Goal: Check status: Check status

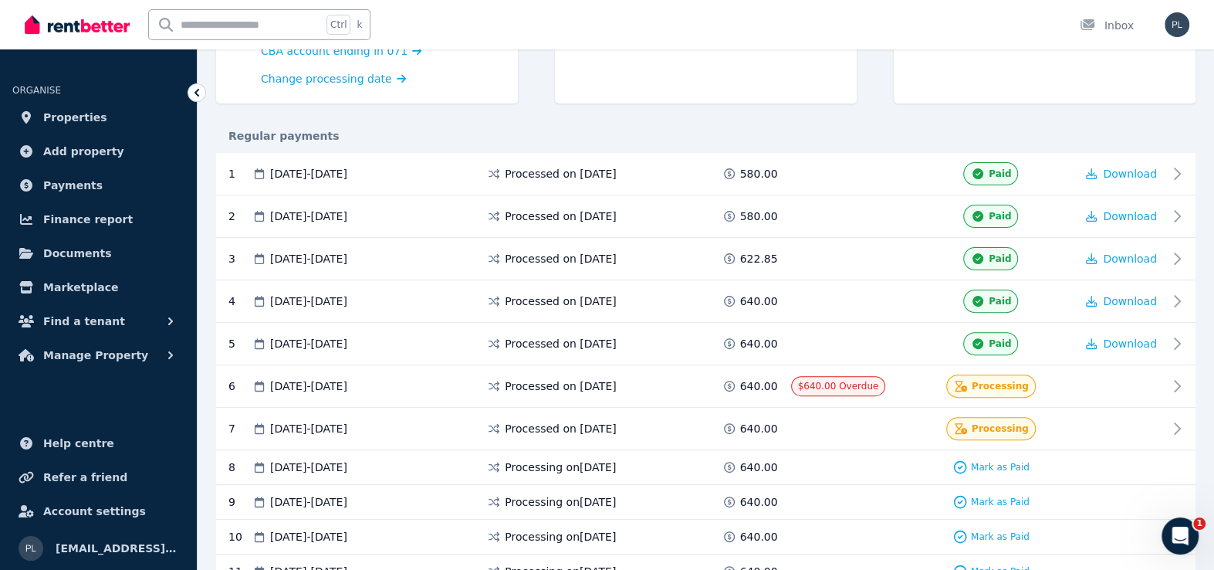
scroll to position [309, 0]
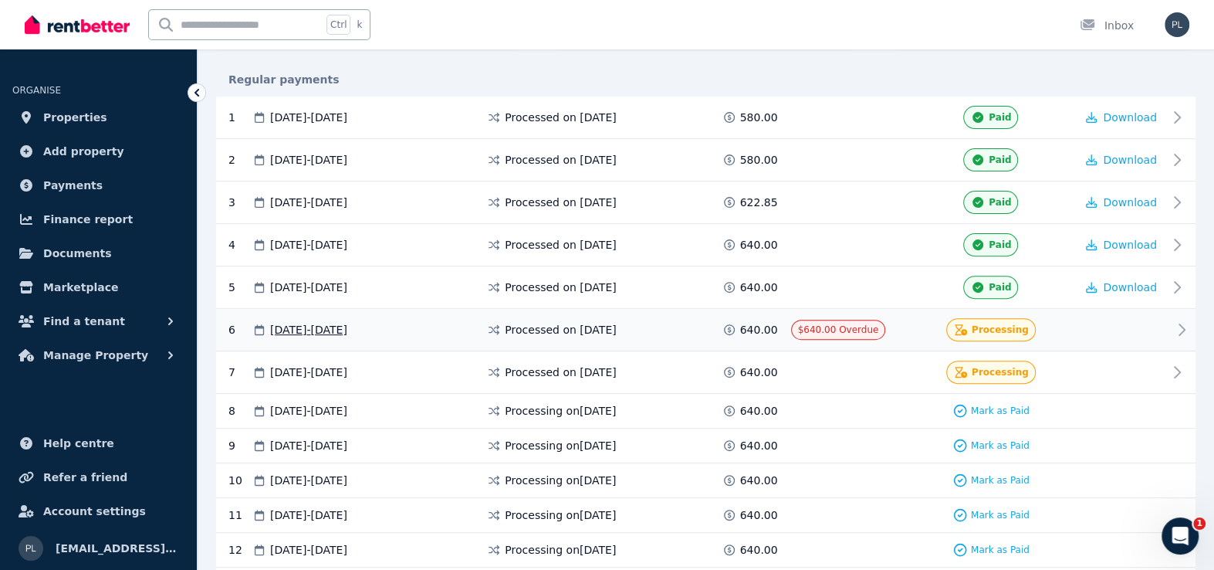
click at [1167, 333] on div at bounding box center [1121, 329] width 93 height 23
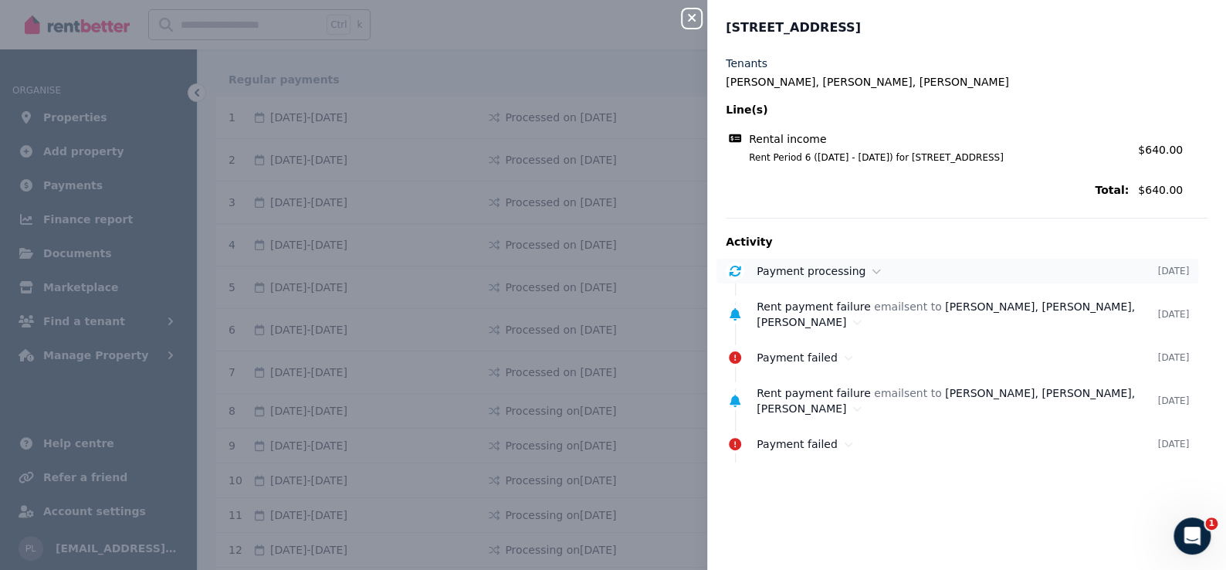
click at [852, 279] on div "Payment processing [DATE]" at bounding box center [957, 271] width 482 height 25
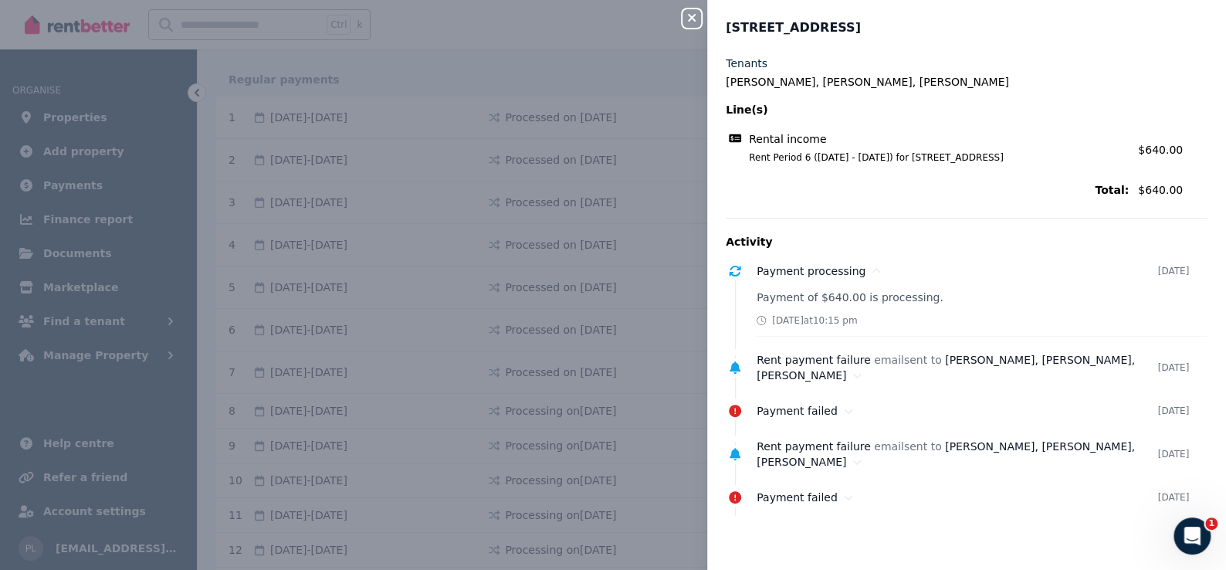
click at [696, 14] on icon "button" at bounding box center [691, 18] width 19 height 12
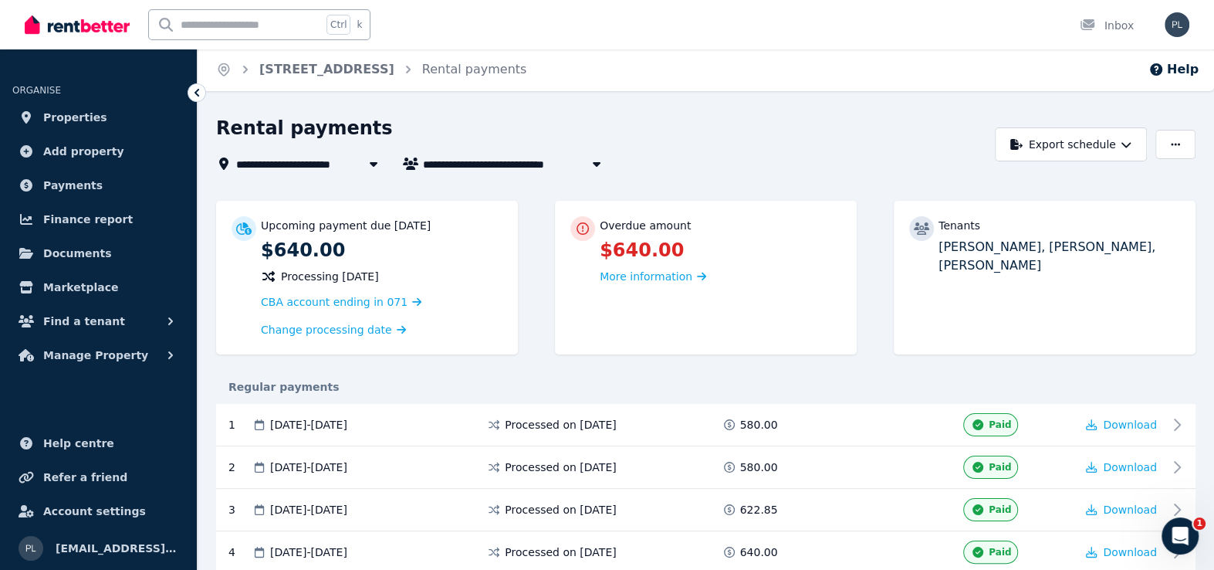
scroll to position [0, 0]
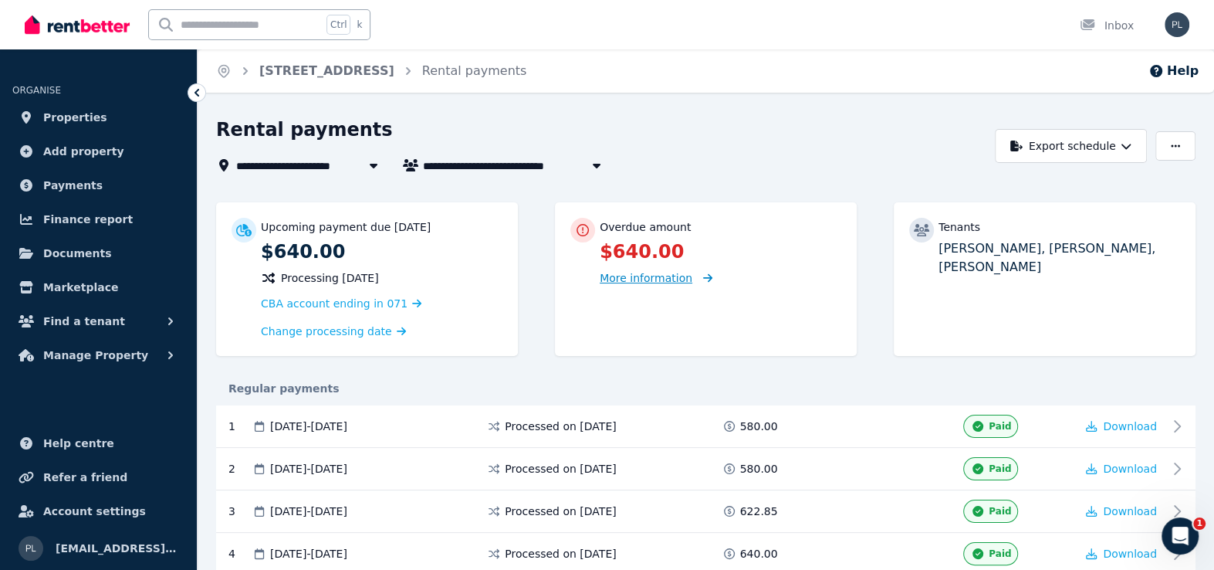
click at [658, 284] on span "More information" at bounding box center [646, 278] width 93 height 12
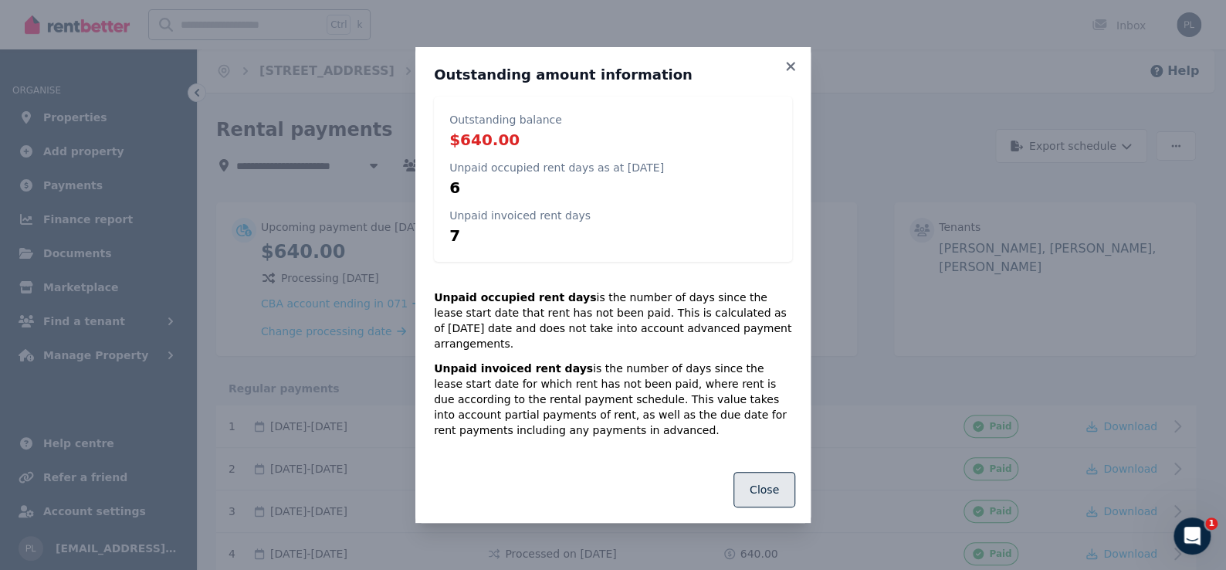
click at [767, 489] on button "Close" at bounding box center [764, 490] width 62 height 36
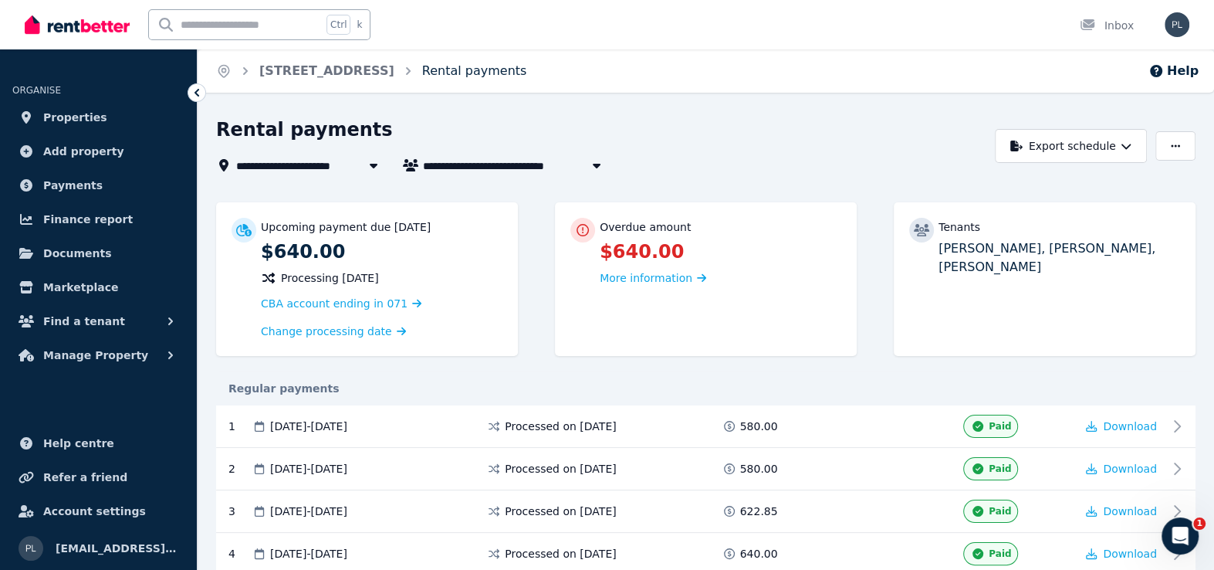
click at [454, 75] on link "Rental payments" at bounding box center [474, 70] width 105 height 15
click at [68, 120] on span "Properties" at bounding box center [75, 117] width 64 height 19
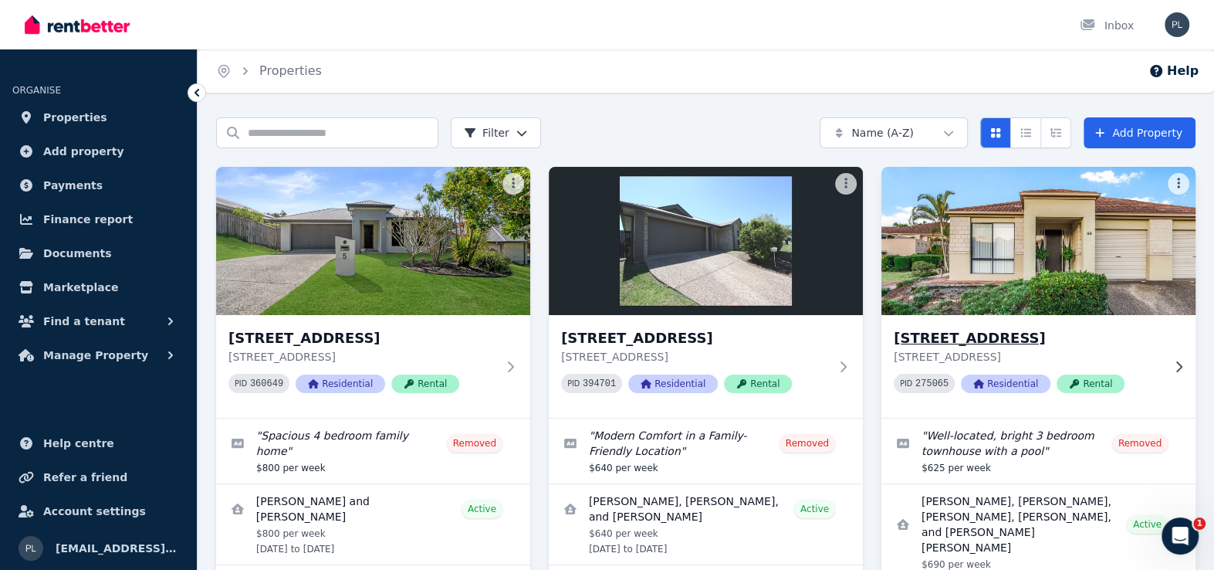
click at [1165, 249] on img at bounding box center [1039, 241] width 330 height 156
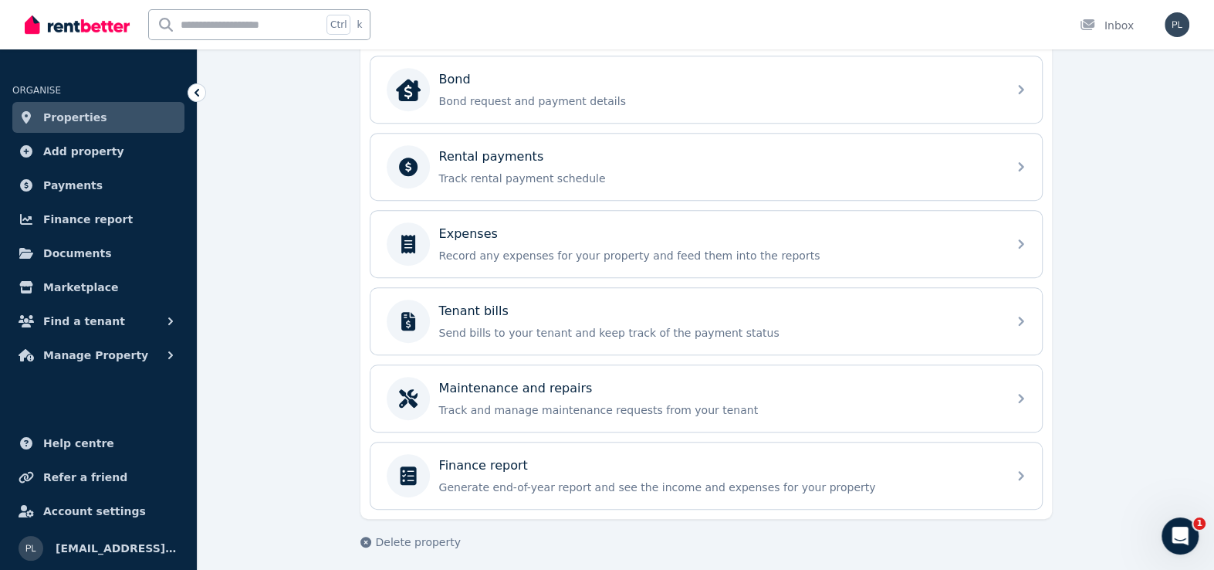
scroll to position [587, 0]
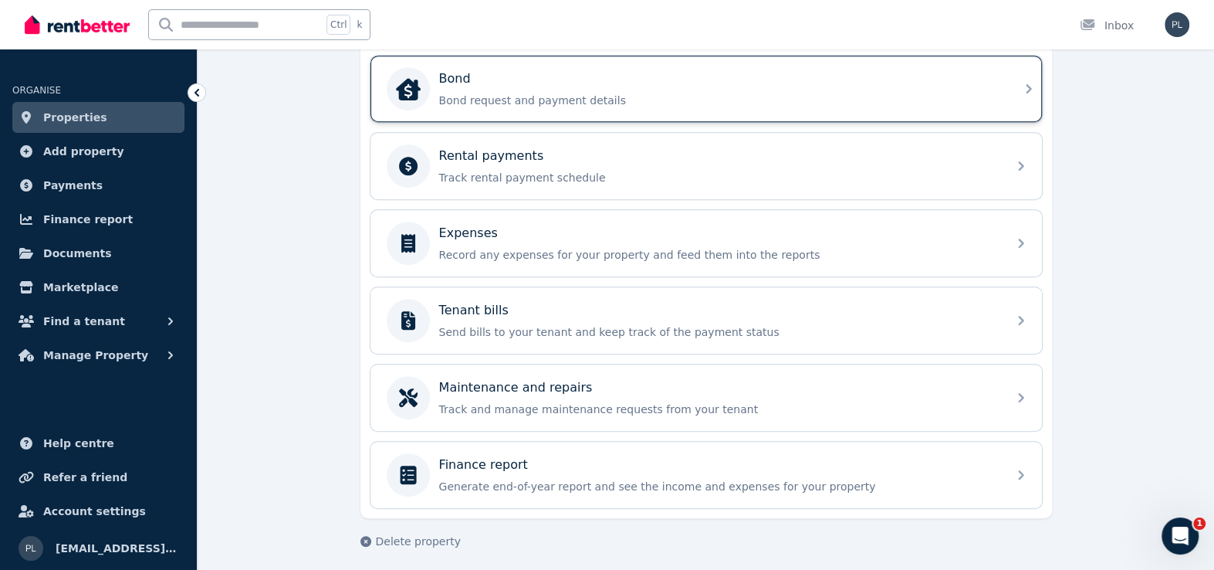
click at [506, 93] on p "Bond request and payment details" at bounding box center [718, 100] width 559 height 15
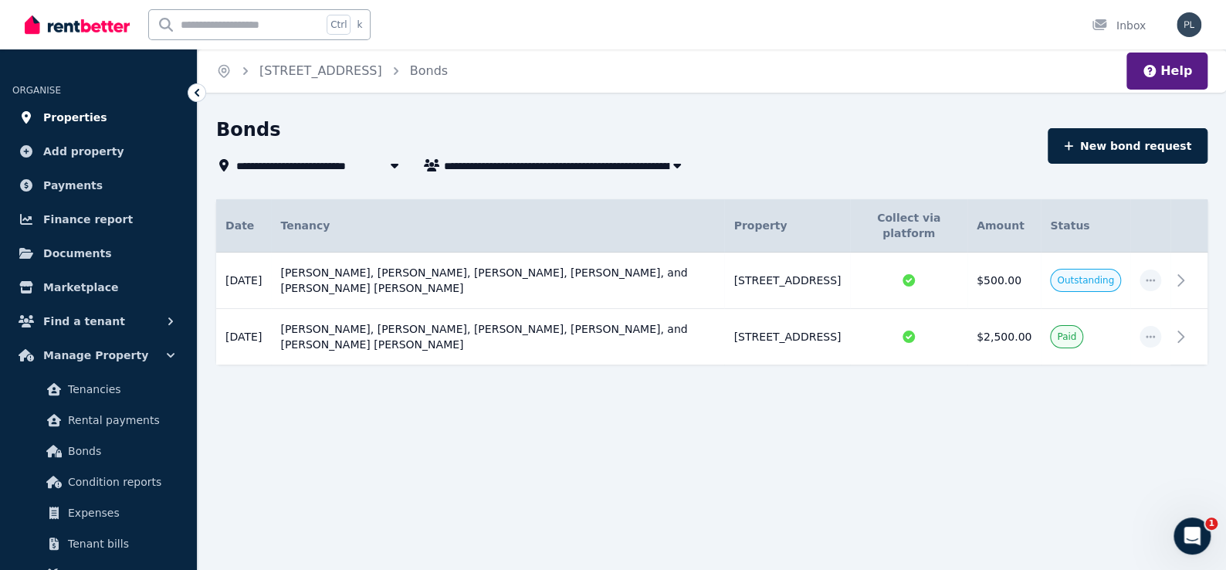
click at [66, 117] on span "Properties" at bounding box center [75, 117] width 64 height 19
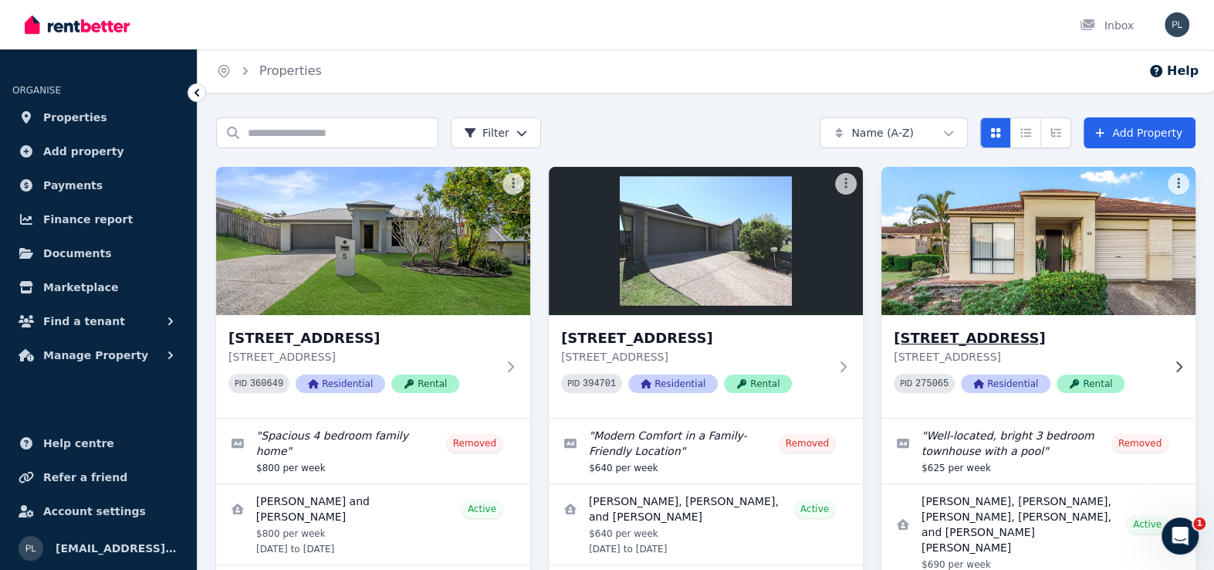
click at [1079, 204] on img at bounding box center [1039, 241] width 330 height 156
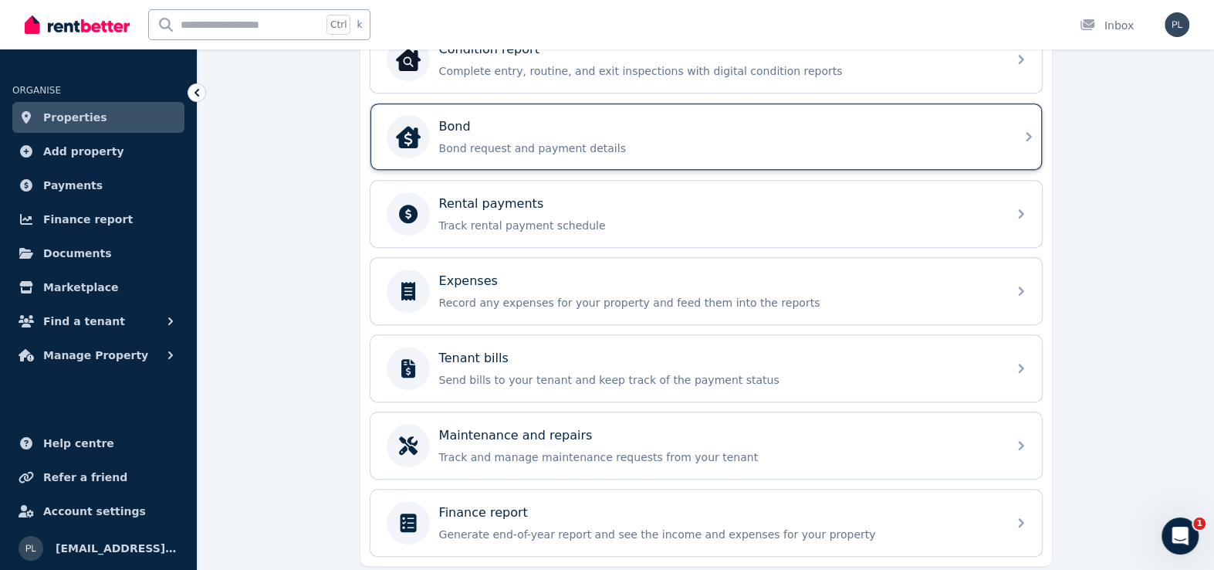
scroll to position [540, 0]
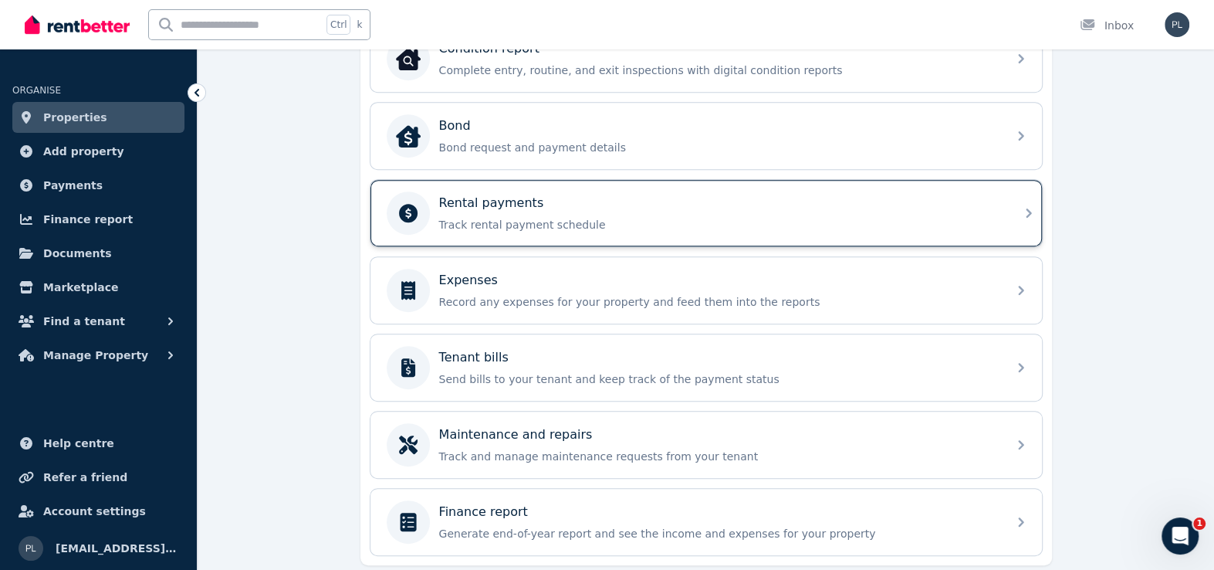
click at [547, 208] on div "Rental payments" at bounding box center [718, 203] width 559 height 19
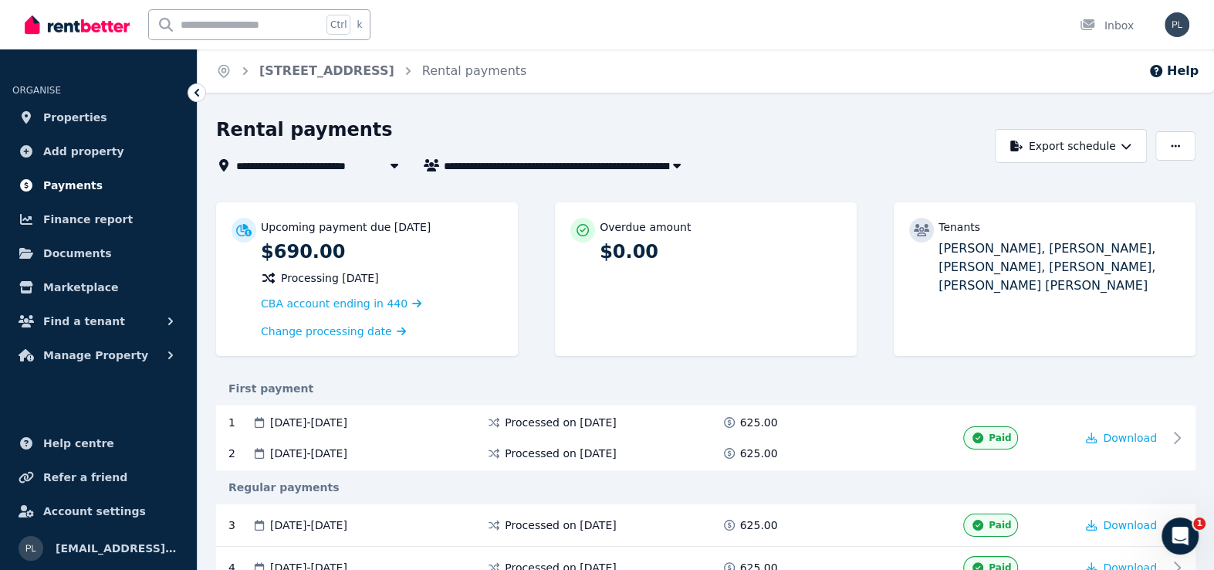
click at [66, 179] on span "Payments" at bounding box center [72, 185] width 59 height 19
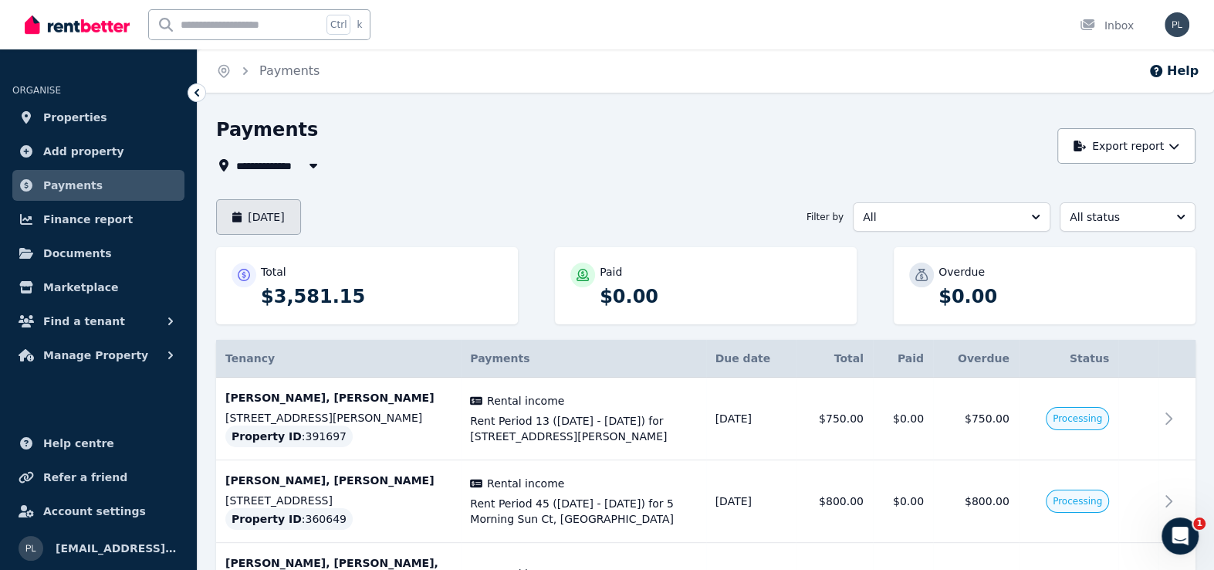
click at [290, 217] on button "[DATE]" at bounding box center [258, 217] width 85 height 36
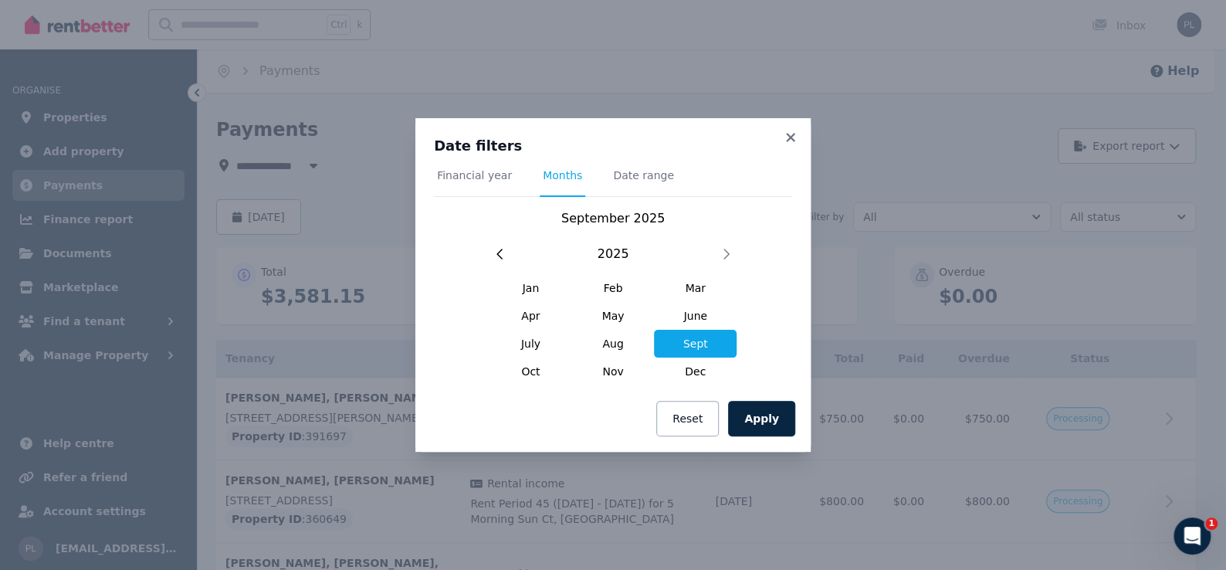
click at [617, 164] on div "Date filters Financial year Months Date range [DATE] [DATE] Feb Mar Apr May Jun…" at bounding box center [613, 261] width 358 height 249
click at [617, 173] on span "Date range" at bounding box center [643, 175] width 61 height 15
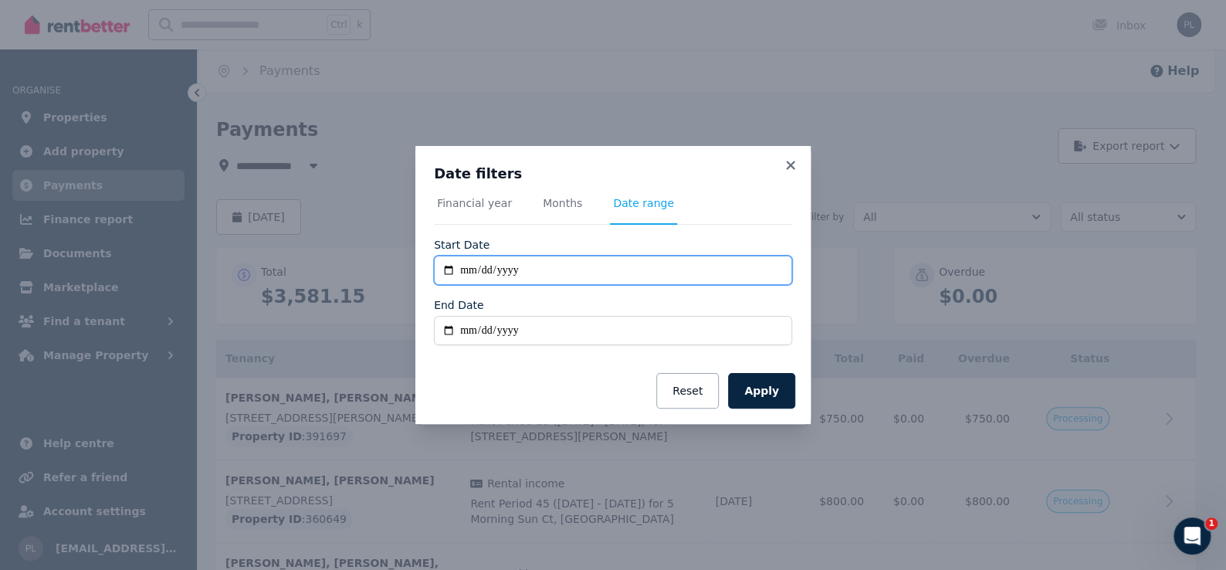
click at [508, 272] on input "**********" at bounding box center [613, 270] width 358 height 29
click at [486, 276] on input "**********" at bounding box center [613, 270] width 358 height 29
click at [465, 276] on input "**********" at bounding box center [613, 270] width 358 height 29
type input "**********"
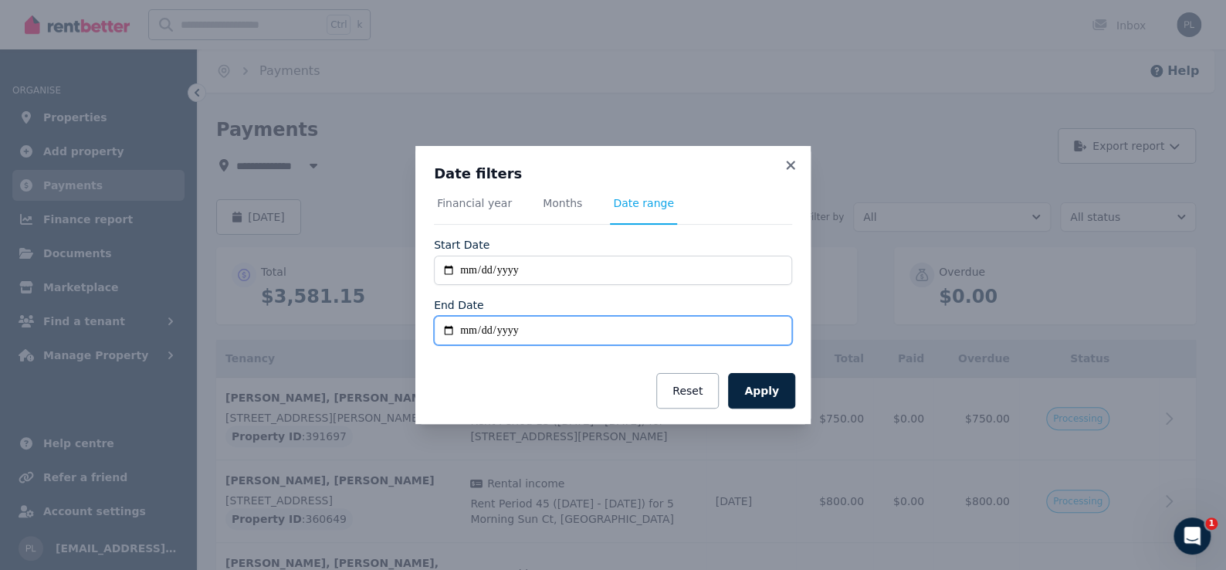
click at [475, 333] on input "End Date" at bounding box center [613, 330] width 358 height 29
type input "**********"
click at [794, 408] on div "Apply Reset" at bounding box center [612, 390] width 395 height 66
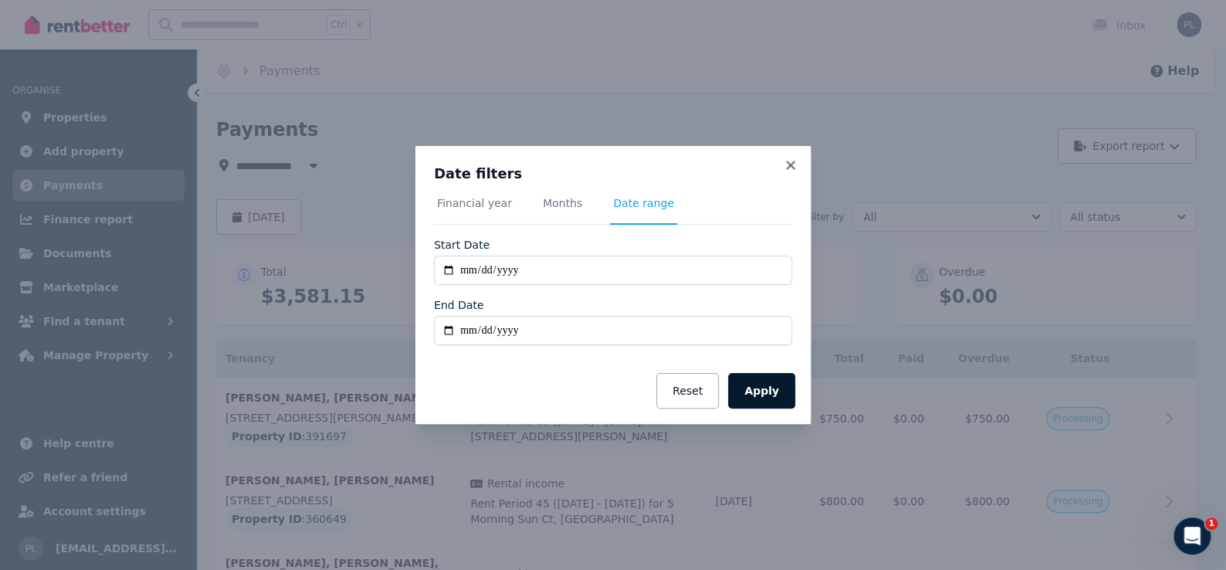
click at [779, 396] on button "Apply" at bounding box center [761, 391] width 67 height 36
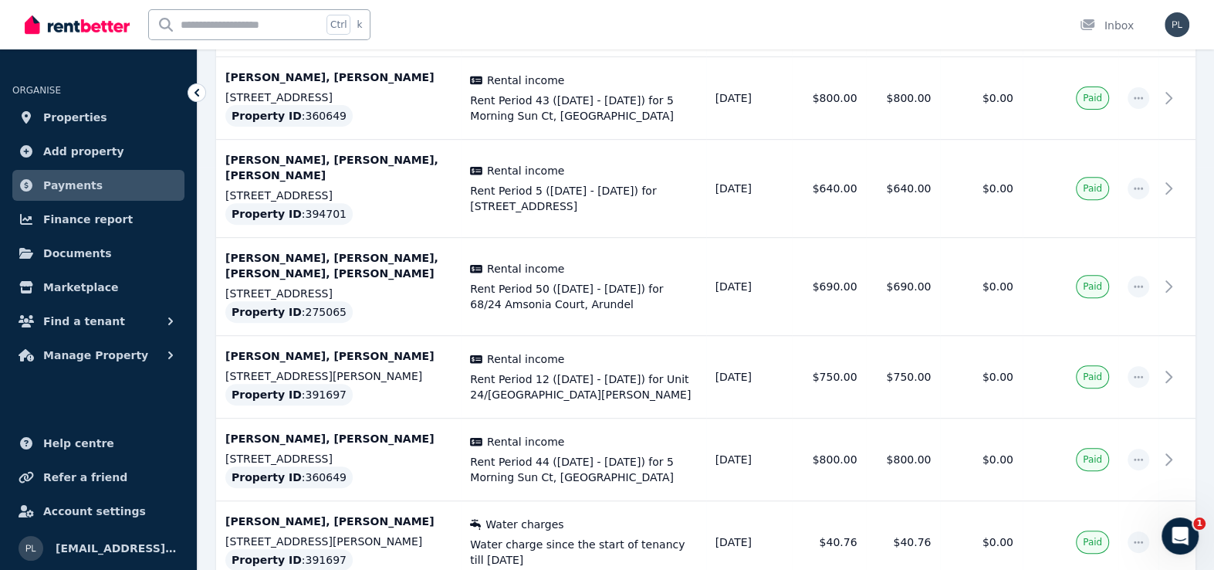
scroll to position [395, 0]
